Goal: Communication & Community: Answer question/provide support

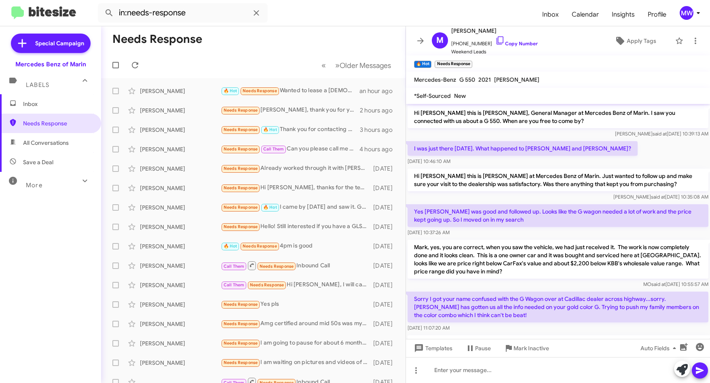
click at [41, 99] on span "Inbox" at bounding box center [50, 103] width 101 height 19
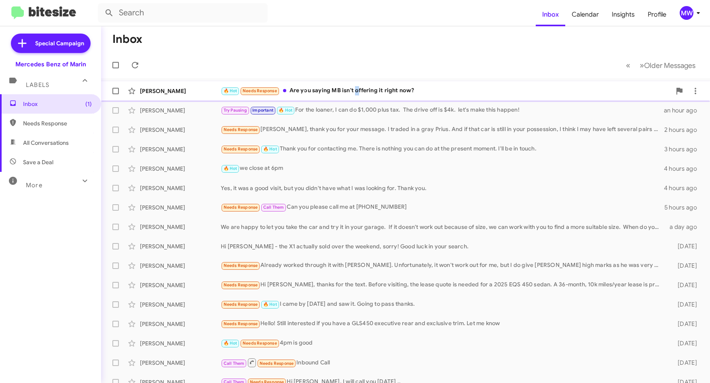
drag, startPoint x: 355, startPoint y: 91, endPoint x: 358, endPoint y: 87, distance: 4.6
click at [358, 87] on div "🔥 Hot Needs Response Are you saying MB isn't offering it right now?" at bounding box center [446, 90] width 450 height 9
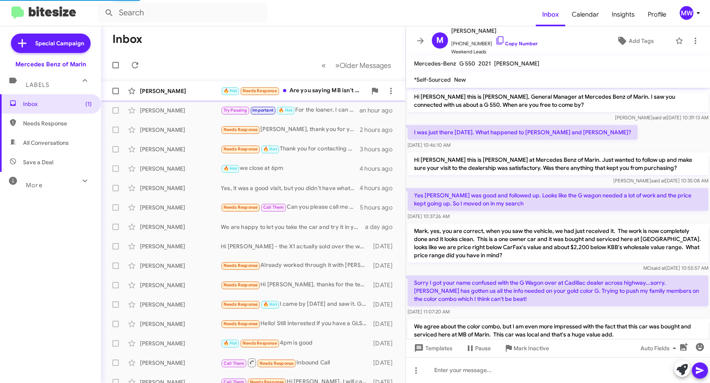
scroll to position [436, 0]
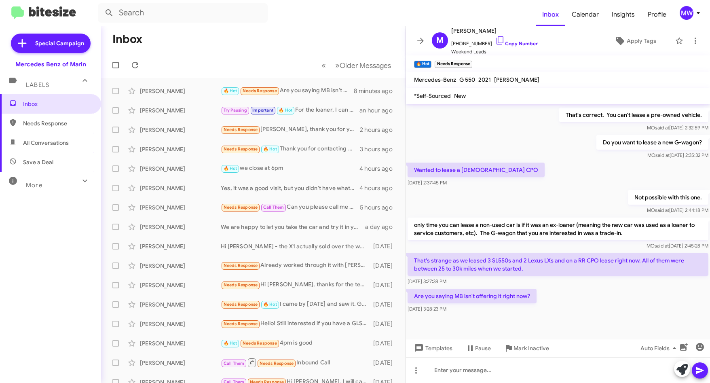
click at [52, 84] on div "Labels" at bounding box center [42, 81] width 72 height 15
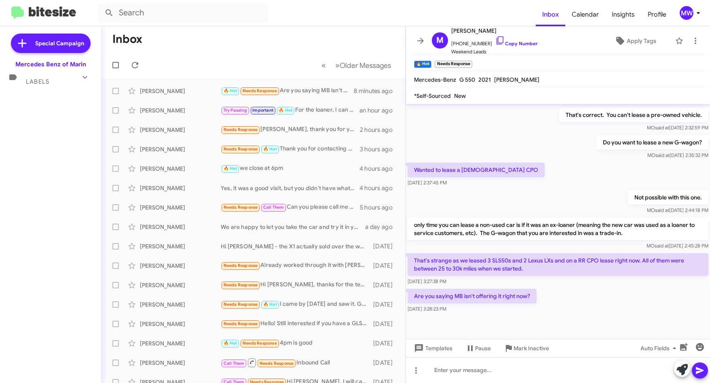
click at [55, 79] on div "Labels" at bounding box center [42, 78] width 72 height 15
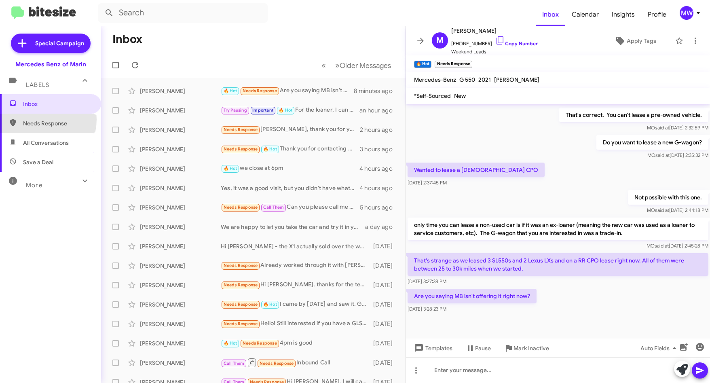
click at [38, 119] on span "Needs Response" at bounding box center [57, 123] width 69 height 8
type input "in:needs-response"
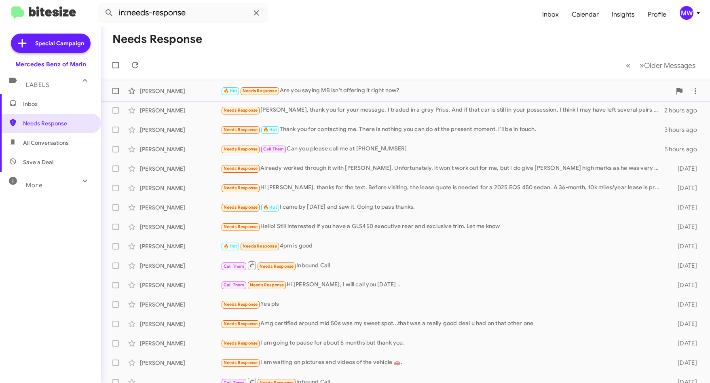
click at [393, 91] on div "🔥 Hot Needs Response Are you saying MB isn't offering it right now?" at bounding box center [446, 90] width 450 height 9
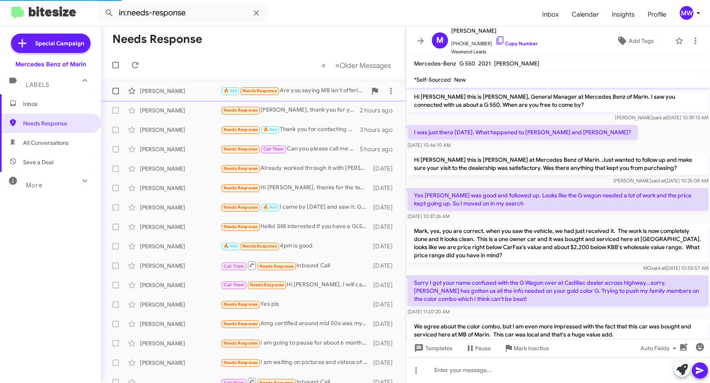
scroll to position [404, 0]
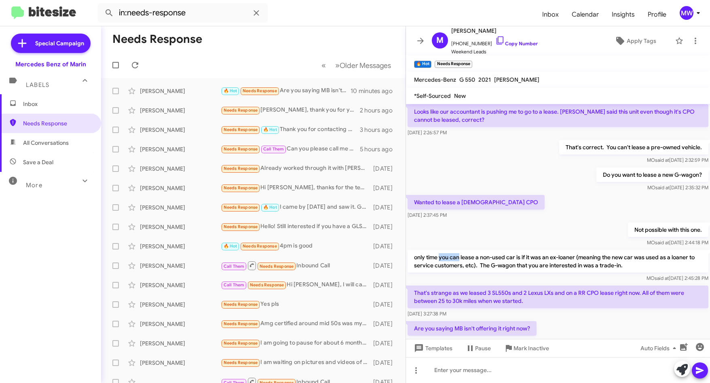
drag, startPoint x: 442, startPoint y: 256, endPoint x: 460, endPoint y: 257, distance: 17.4
click at [460, 257] on p "only time you can lease a non-used car is if it was an ex-loaner (meaning the n…" at bounding box center [558, 261] width 301 height 23
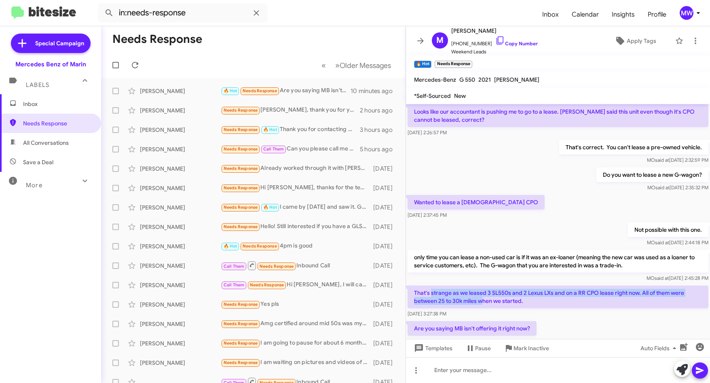
drag, startPoint x: 460, startPoint y: 257, endPoint x: 485, endPoint y: 301, distance: 51.1
click at [485, 301] on p "That's strange as we leased 3 SL550s and 2 Lexus LXs and on a RR CPO lease righ…" at bounding box center [558, 296] width 301 height 23
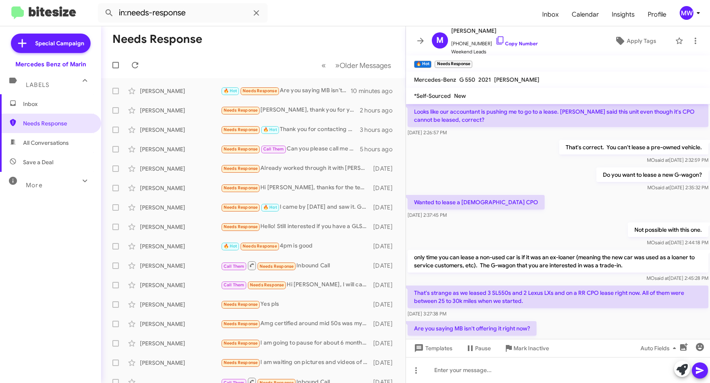
drag, startPoint x: 485, startPoint y: 301, endPoint x: 532, endPoint y: 303, distance: 47.3
click at [532, 303] on p "That's strange as we leased 3 SL550s and 2 Lexus LXs and on a RR CPO lease righ…" at bounding box center [558, 296] width 301 height 23
drag, startPoint x: 446, startPoint y: 292, endPoint x: 552, endPoint y: 294, distance: 106.4
click at [552, 294] on p "That's strange as we leased 3 SL550s and 2 Lexus LXs and on a RR CPO lease righ…" at bounding box center [558, 296] width 301 height 23
click at [412, 290] on p "That's strange as we leased 3 SL550s and 2 Lexus LXs and on a RR CPO lease righ…" at bounding box center [558, 296] width 301 height 23
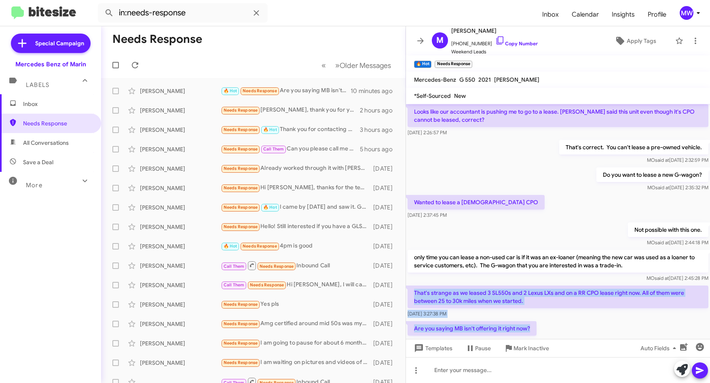
drag, startPoint x: 414, startPoint y: 290, endPoint x: 535, endPoint y: 326, distance: 125.1
click at [535, 326] on div "Hi [PERSON_NAME] this is [PERSON_NAME], General Manager at Mercedes Benz of Mar…" at bounding box center [558, 23] width 304 height 647
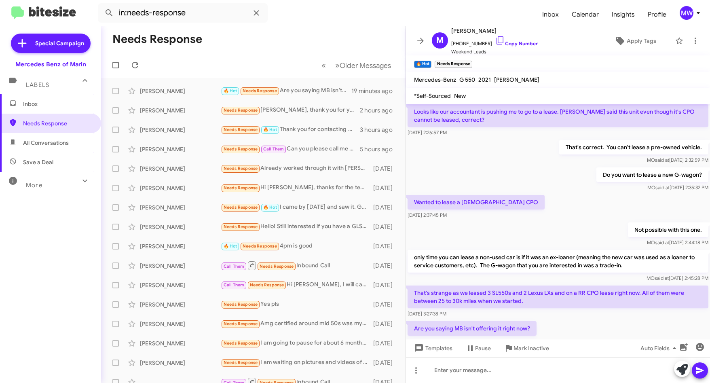
click at [525, 217] on div "Wanted to lease a [DEMOGRAPHIC_DATA] CPO [DATE] 2:37:45 PM" at bounding box center [558, 206] width 304 height 27
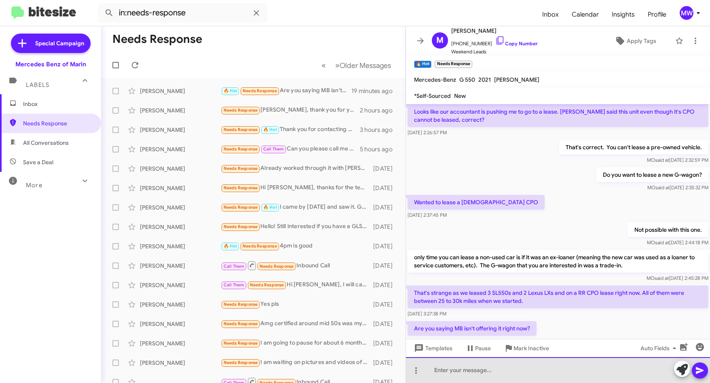
click at [591, 372] on div at bounding box center [558, 370] width 304 height 26
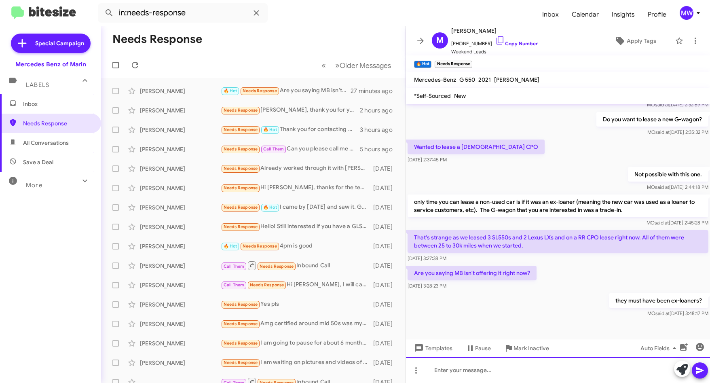
scroll to position [442, 0]
